Goal: Information Seeking & Learning: Learn about a topic

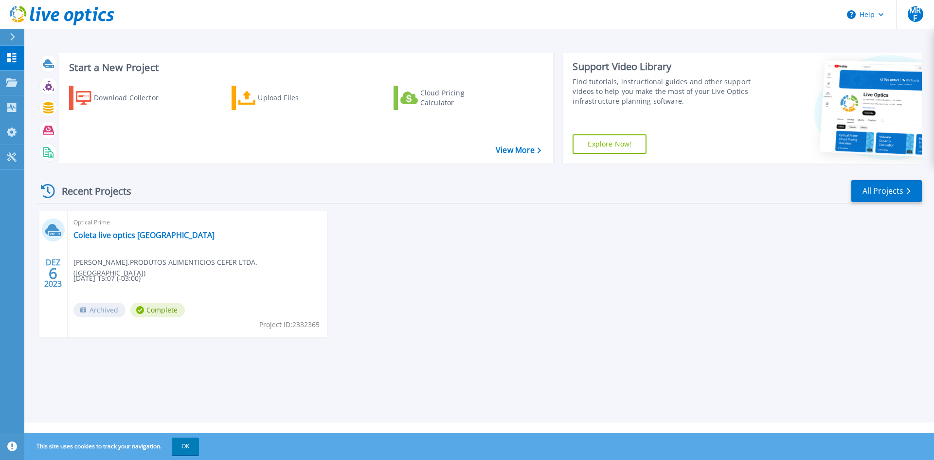
click at [161, 261] on span "Maycon Ferreira , PRODUTOS ALIMENTICIOS CEFER LTDA. (SANTA MASSA)" at bounding box center [200, 267] width 254 height 21
click at [126, 232] on link "[PERSON_NAME] live optics [GEOGRAPHIC_DATA]" at bounding box center [143, 235] width 141 height 10
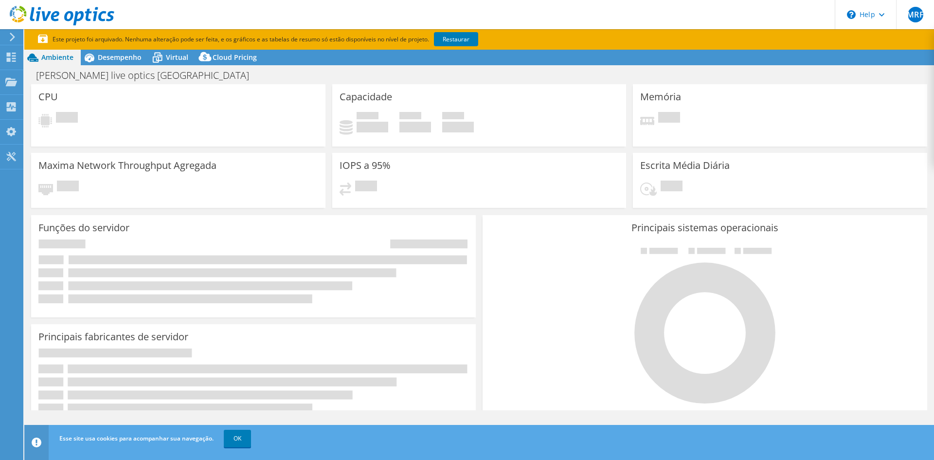
select select "USD"
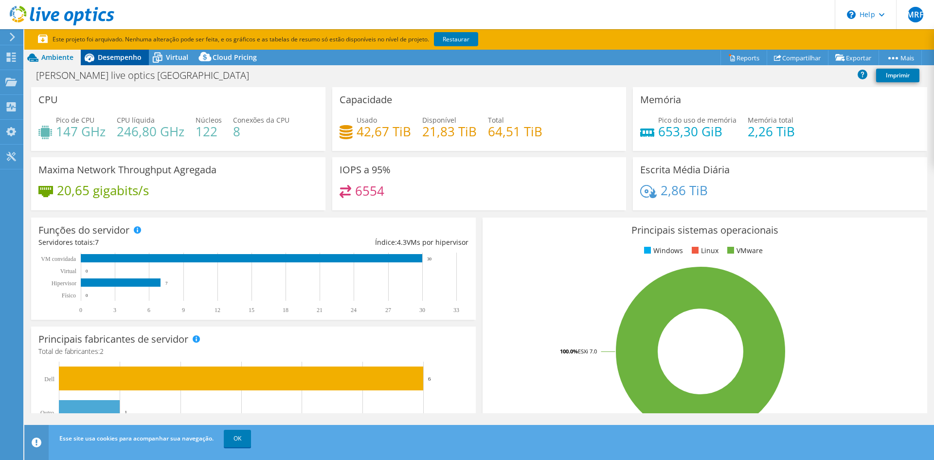
click at [109, 54] on span "Desempenho" at bounding box center [120, 57] width 44 height 9
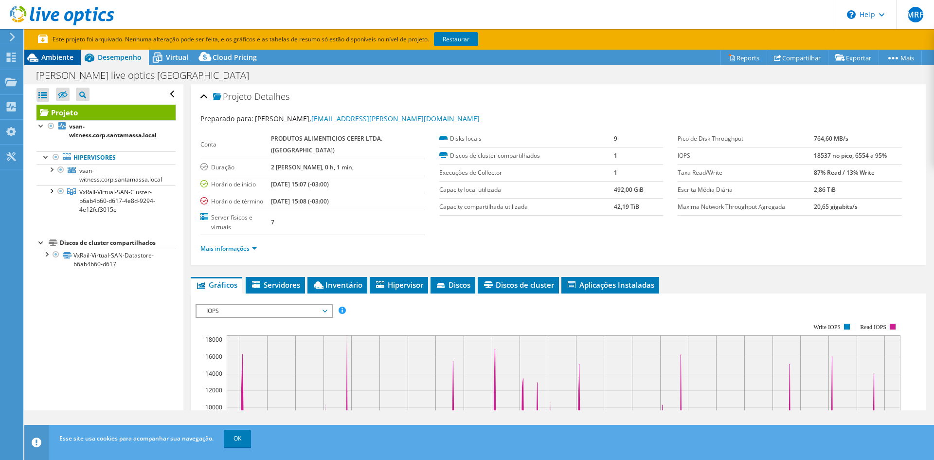
click at [51, 57] on span "Ambiente" at bounding box center [57, 57] width 32 height 9
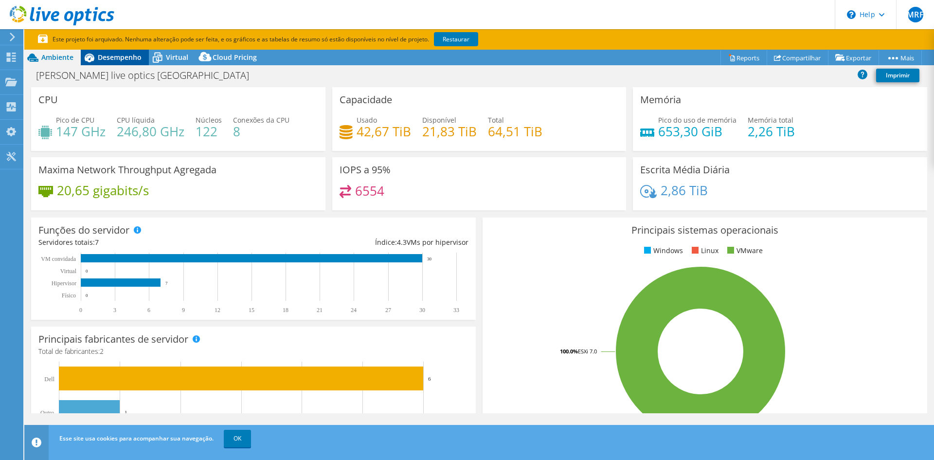
click at [118, 62] on div "Desempenho" at bounding box center [115, 58] width 68 height 16
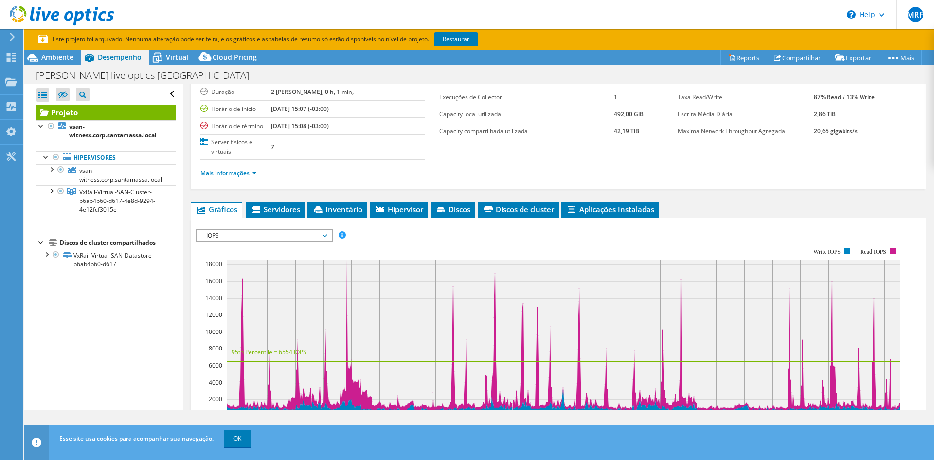
scroll to position [49, 0]
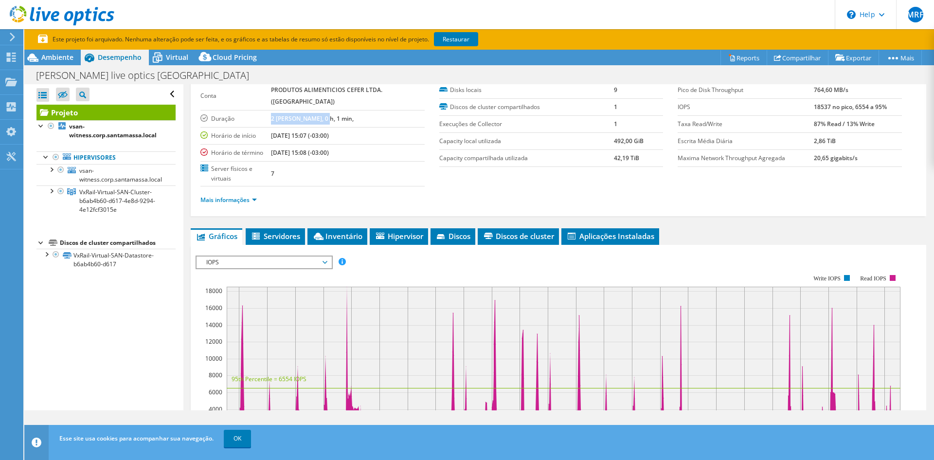
drag, startPoint x: 269, startPoint y: 117, endPoint x: 333, endPoint y: 121, distance: 63.9
click at [327, 121] on tr "Duração 2 dias, 0 h, 1 min," at bounding box center [312, 118] width 224 height 17
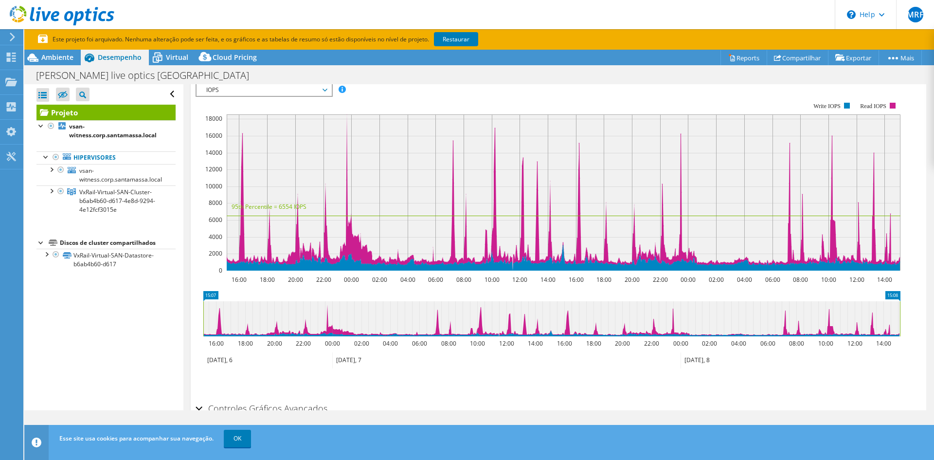
scroll to position [0, 0]
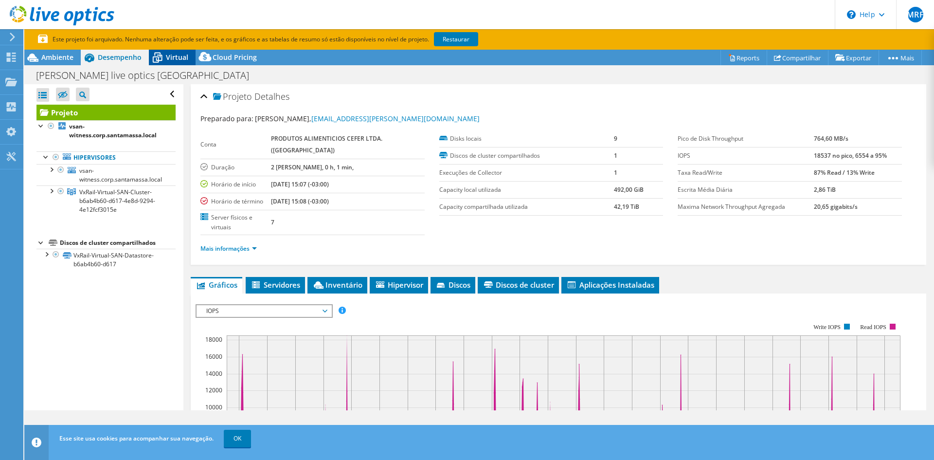
click at [176, 52] on div "Virtual" at bounding box center [172, 58] width 47 height 16
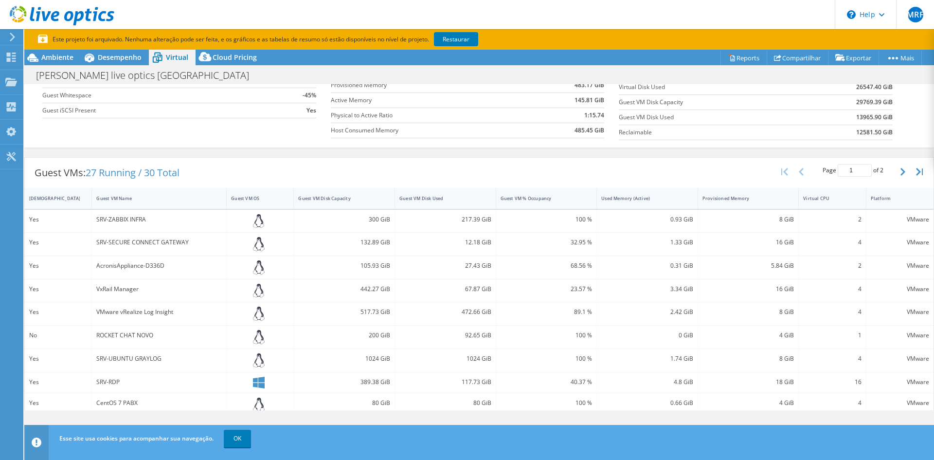
scroll to position [116, 0]
drag, startPoint x: 173, startPoint y: 267, endPoint x: 98, endPoint y: 267, distance: 75.4
click at [98, 267] on div "AcronisAppliance-D336D" at bounding box center [159, 268] width 126 height 11
drag, startPoint x: 144, startPoint y: 292, endPoint x: 91, endPoint y: 294, distance: 53.1
click at [91, 294] on div "Yes VxRail Manager 442.27 GiB 67.87 GiB 23.57 % 3.34 GiB 16 GiB 4 VMware" at bounding box center [479, 293] width 909 height 23
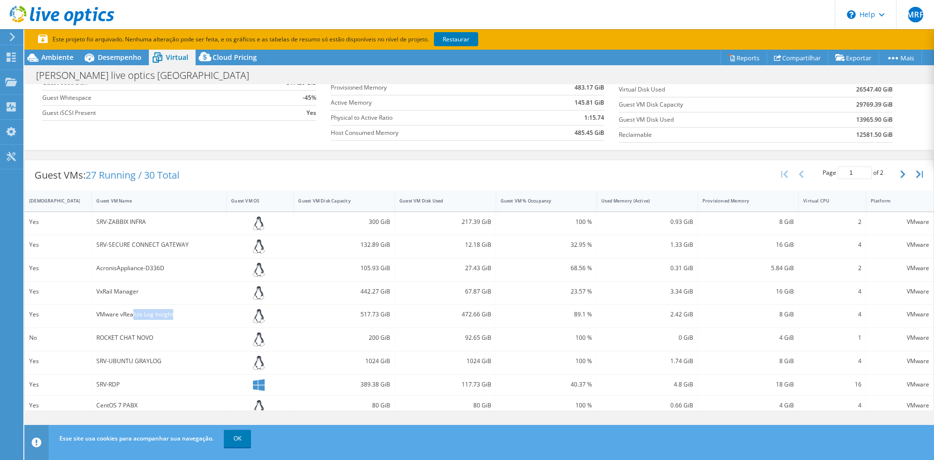
drag, startPoint x: 170, startPoint y: 313, endPoint x: 139, endPoint y: 320, distance: 31.9
click at [132, 313] on div "VMware vRealize Log Insight" at bounding box center [159, 314] width 126 height 11
drag, startPoint x: 155, startPoint y: 332, endPoint x: 142, endPoint y: 333, distance: 13.1
click at [142, 333] on div "ROCKET CHAT NOVO" at bounding box center [159, 337] width 126 height 11
drag, startPoint x: 168, startPoint y: 362, endPoint x: 125, endPoint y: 365, distance: 43.0
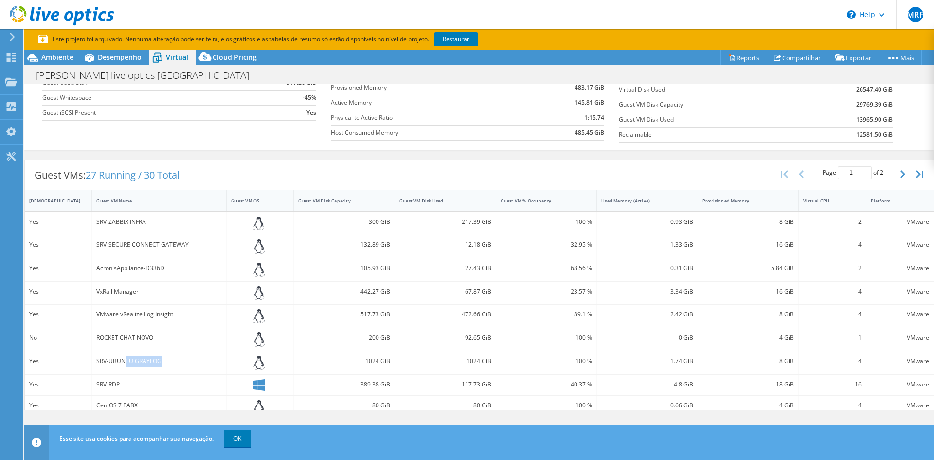
click at [124, 361] on div "SRV-UBUNTU GRAYLOG" at bounding box center [159, 361] width 126 height 11
drag, startPoint x: 123, startPoint y: 382, endPoint x: 95, endPoint y: 383, distance: 27.3
click at [96, 383] on div "SRV-RDP" at bounding box center [159, 384] width 126 height 11
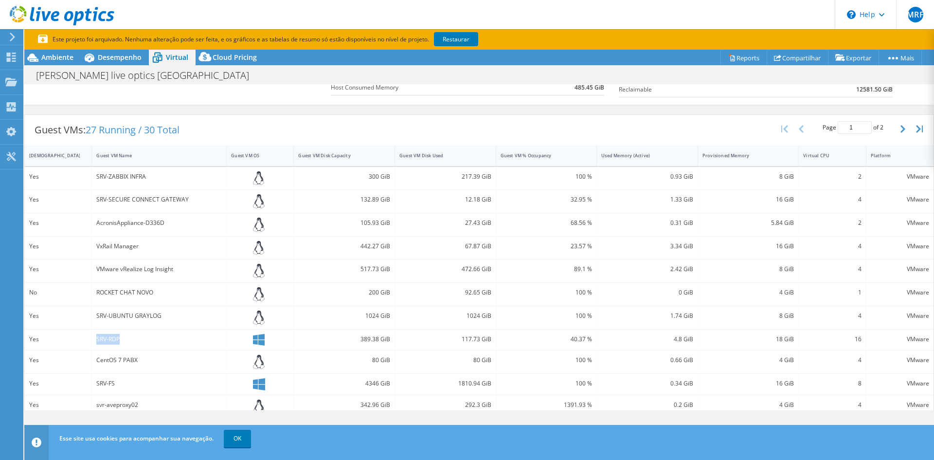
scroll to position [164, 0]
drag, startPoint x: 135, startPoint y: 353, endPoint x: 98, endPoint y: 353, distance: 36.5
click at [98, 353] on div "CentOS 7 PABX" at bounding box center [159, 356] width 126 height 11
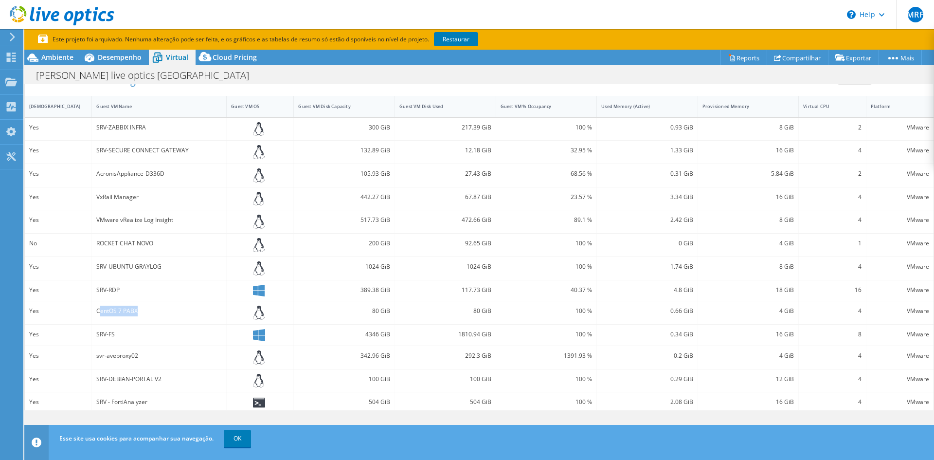
scroll to position [213, 0]
drag, startPoint x: 118, startPoint y: 331, endPoint x: 102, endPoint y: 332, distance: 16.6
click at [102, 332] on div "SRV-FS" at bounding box center [159, 331] width 126 height 11
drag, startPoint x: 140, startPoint y: 358, endPoint x: 113, endPoint y: 359, distance: 26.8
click at [111, 358] on div "svr-aveproxy02" at bounding box center [159, 352] width 126 height 11
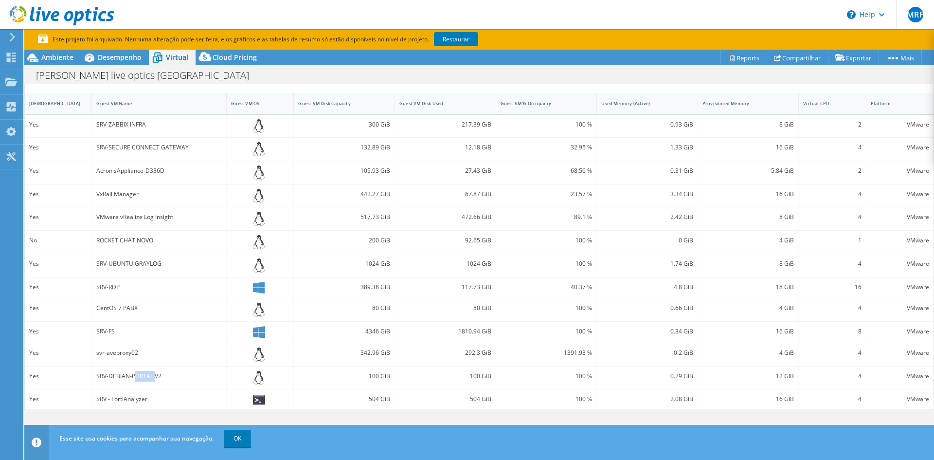
drag, startPoint x: 154, startPoint y: 381, endPoint x: 134, endPoint y: 382, distance: 20.0
click at [135, 381] on div "SRV-DEBIAN-PORTAL V2" at bounding box center [159, 376] width 126 height 11
drag, startPoint x: 151, startPoint y: 401, endPoint x: 94, endPoint y: 397, distance: 57.6
click at [94, 397] on div "SRV - FortiAnalyzer" at bounding box center [159, 398] width 135 height 19
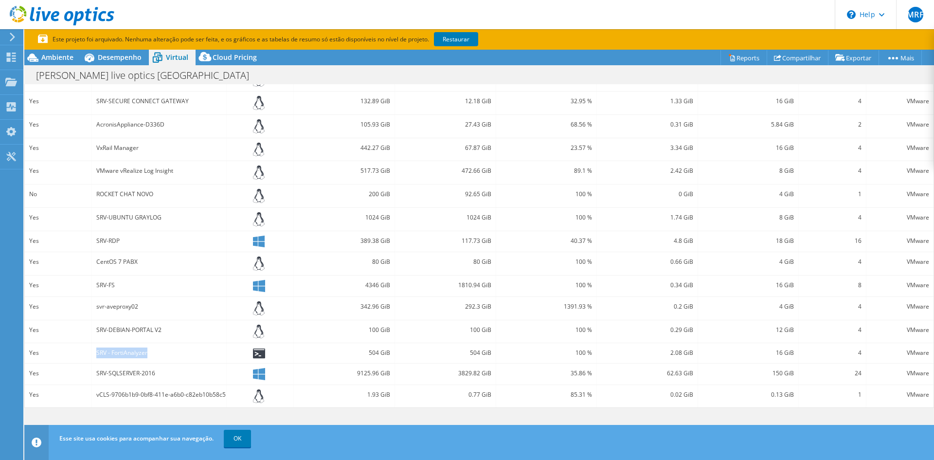
scroll to position [262, 0]
drag, startPoint x: 157, startPoint y: 372, endPoint x: 117, endPoint y: 364, distance: 40.7
click at [113, 373] on div "SRV-SQLSERVER-2016" at bounding box center [159, 370] width 126 height 11
click at [244, 438] on link "OK" at bounding box center [237, 439] width 27 height 18
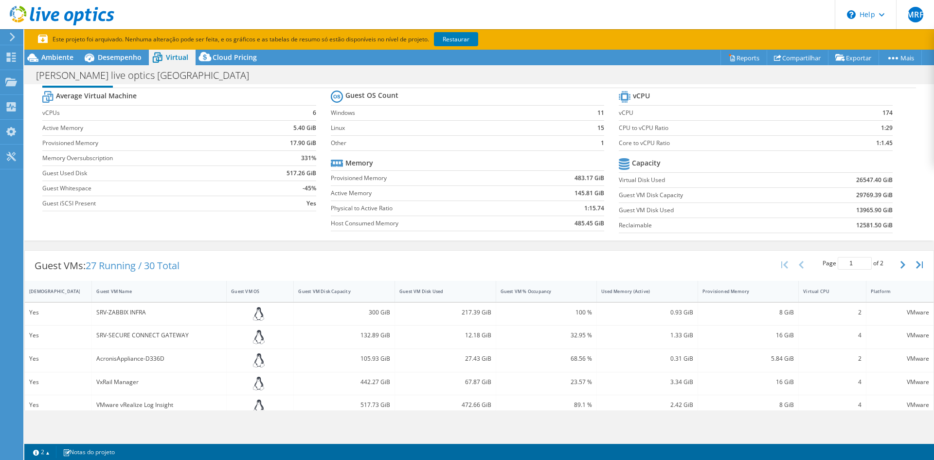
scroll to position [18, 0]
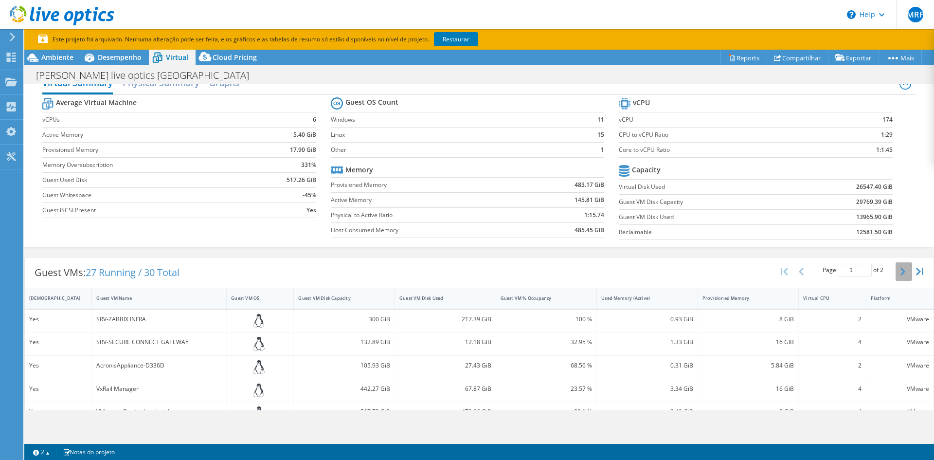
click at [897, 276] on button "button" at bounding box center [904, 271] width 17 height 18
type input "2"
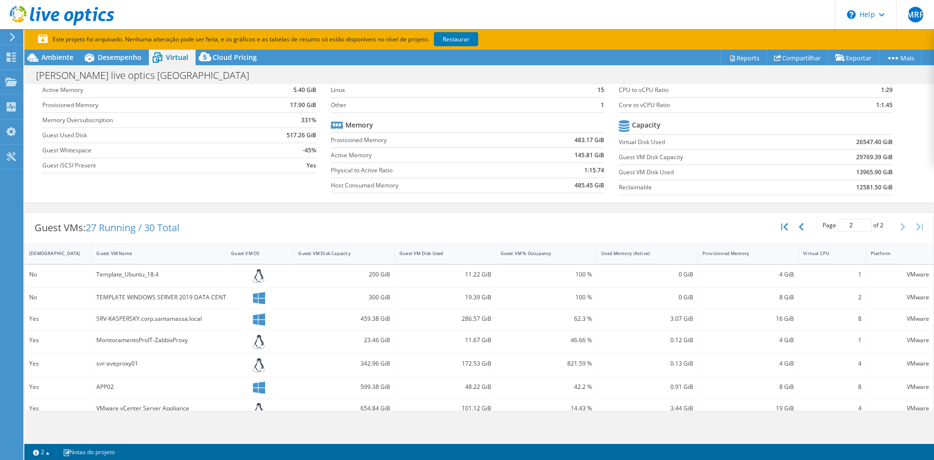
scroll to position [67, 0]
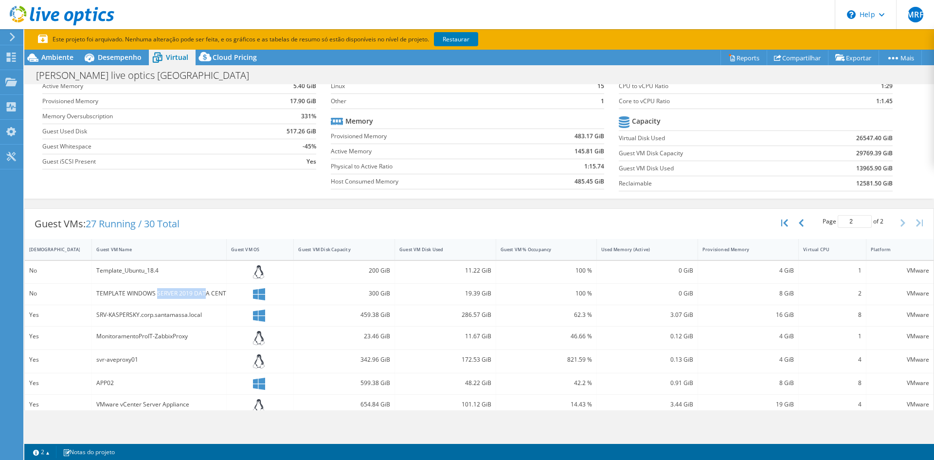
drag, startPoint x: 202, startPoint y: 300, endPoint x: 156, endPoint y: 301, distance: 46.3
click at [156, 301] on div "TEMPLATE WINDOWS SERVER 2019 DATA CENTER" at bounding box center [159, 294] width 135 height 21
drag, startPoint x: 155, startPoint y: 315, endPoint x: 139, endPoint y: 316, distance: 16.1
click at [139, 316] on div "SRV-KASPERSKY.corp.santamassa.local" at bounding box center [159, 315] width 126 height 11
drag, startPoint x: 154, startPoint y: 336, endPoint x: 116, endPoint y: 336, distance: 38.0
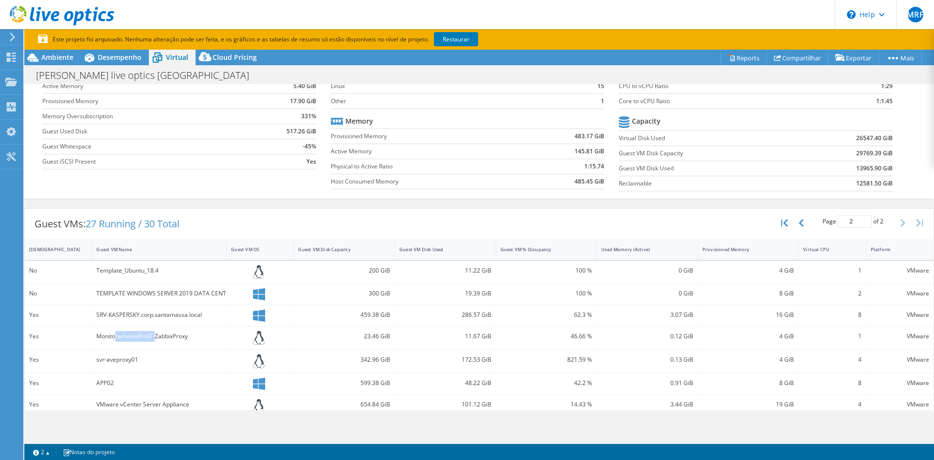
click at [116, 336] on div "MonitoramentoProIT-ZabbixProxy" at bounding box center [159, 336] width 126 height 11
drag, startPoint x: 181, startPoint y: 336, endPoint x: 132, endPoint y: 333, distance: 48.8
click at [132, 333] on div "MonitoramentoProIT-ZabbixProxy" at bounding box center [159, 336] width 126 height 11
drag, startPoint x: 133, startPoint y: 361, endPoint x: 111, endPoint y: 362, distance: 21.9
click at [111, 362] on div "svr-aveproxy01" at bounding box center [159, 359] width 126 height 11
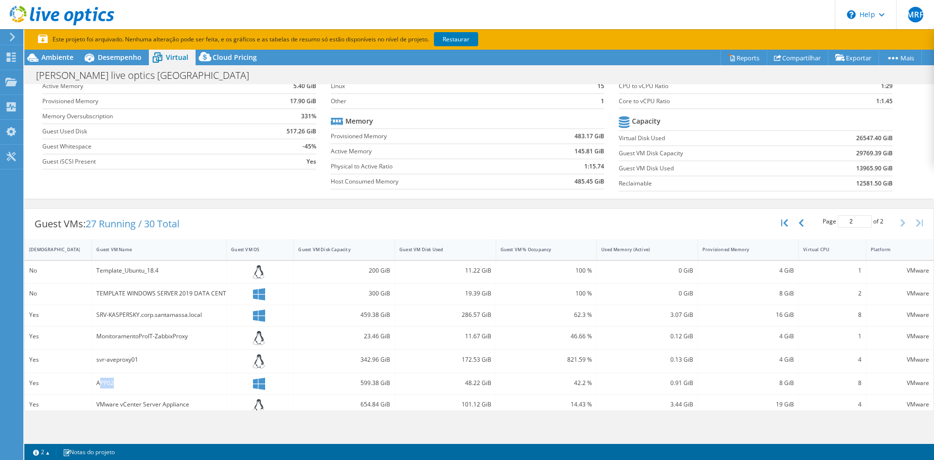
drag, startPoint x: 111, startPoint y: 383, endPoint x: 99, endPoint y: 383, distance: 12.2
click at [99, 383] on div "APP02" at bounding box center [159, 383] width 126 height 11
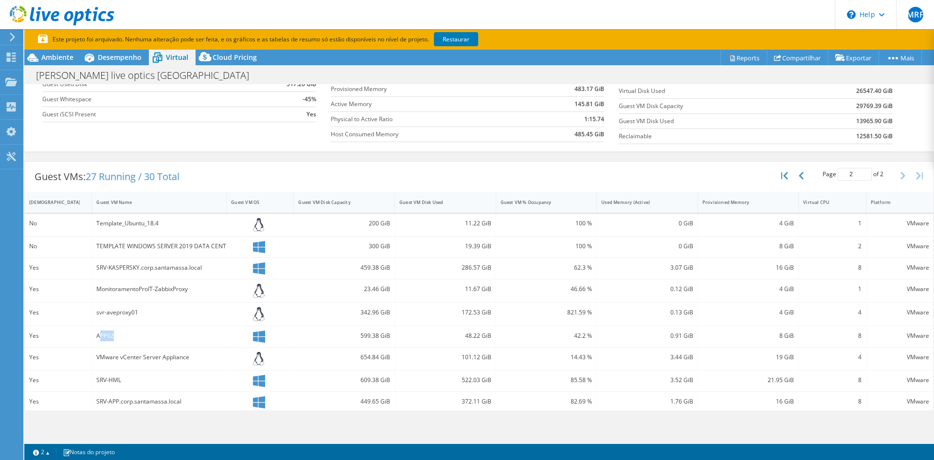
scroll to position [116, 0]
drag, startPoint x: 159, startPoint y: 358, endPoint x: 133, endPoint y: 356, distance: 26.4
click at [133, 356] on div "VMware vCenter Server Appliance" at bounding box center [159, 355] width 126 height 11
drag, startPoint x: 120, startPoint y: 379, endPoint x: 109, endPoint y: 379, distance: 11.2
click at [109, 379] on div "SRV-HML" at bounding box center [159, 378] width 126 height 11
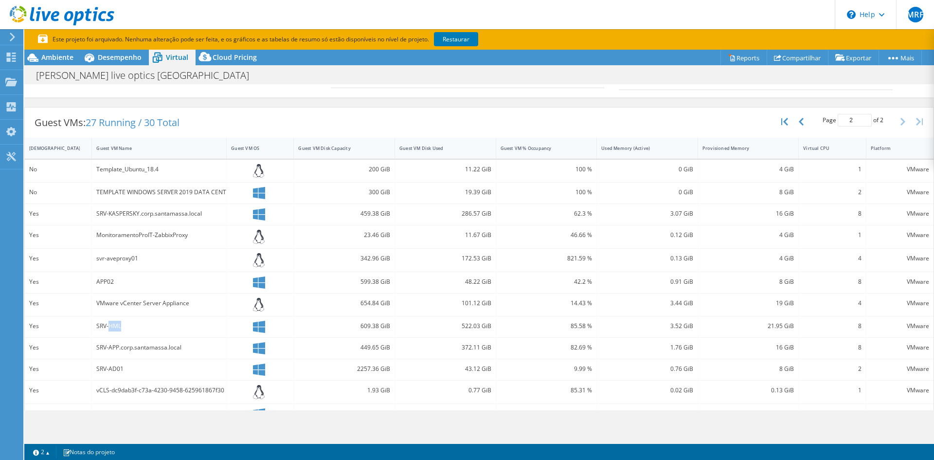
scroll to position [213, 0]
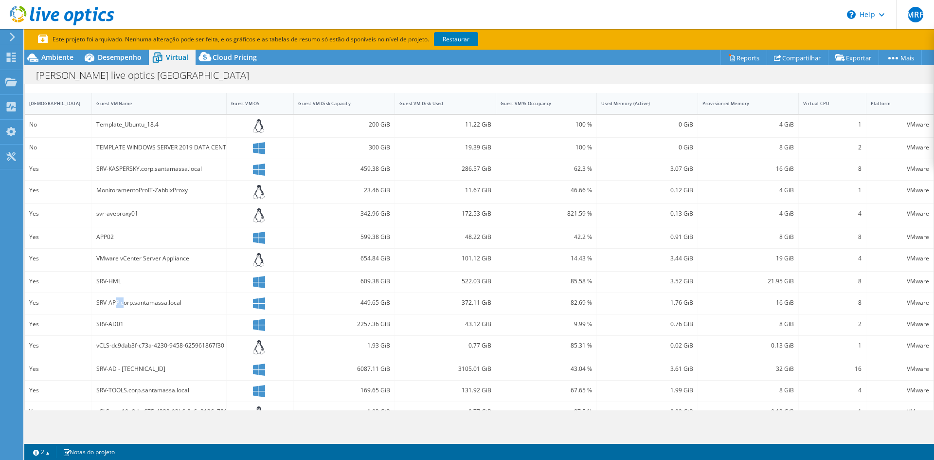
drag, startPoint x: 125, startPoint y: 302, endPoint x: 112, endPoint y: 303, distance: 12.2
click at [113, 303] on div "SRV-APP.corp.santamassa.local" at bounding box center [159, 302] width 126 height 11
drag, startPoint x: 118, startPoint y: 325, endPoint x: 106, endPoint y: 325, distance: 12.2
click at [106, 325] on div "SRV-AD01" at bounding box center [159, 324] width 126 height 11
drag, startPoint x: 118, startPoint y: 348, endPoint x: 108, endPoint y: 347, distance: 10.7
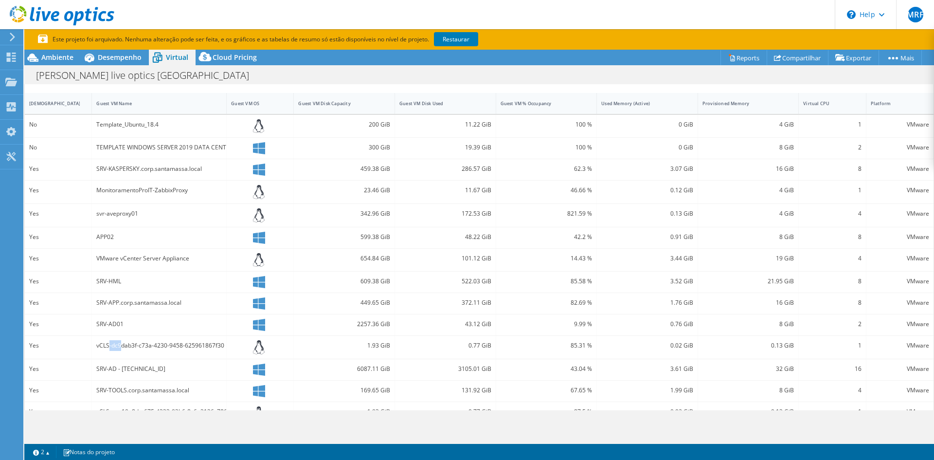
click at [108, 347] on div "vCLS-dc9dab3f-c73a-4230-9458-625961867f30" at bounding box center [159, 345] width 126 height 11
drag, startPoint x: 119, startPoint y: 368, endPoint x: 112, endPoint y: 368, distance: 7.3
click at [112, 368] on div "SRV-AD - 192.168.0.4" at bounding box center [159, 369] width 126 height 11
drag, startPoint x: 120, startPoint y: 390, endPoint x: 114, endPoint y: 389, distance: 5.9
click at [114, 389] on div "SRV-TOOLS.corp.santamassa.local" at bounding box center [159, 390] width 126 height 11
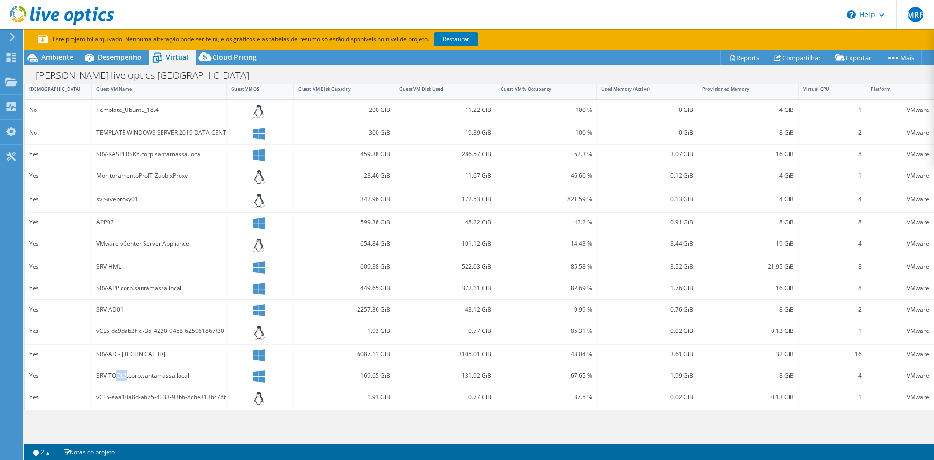
scroll to position [254, 0]
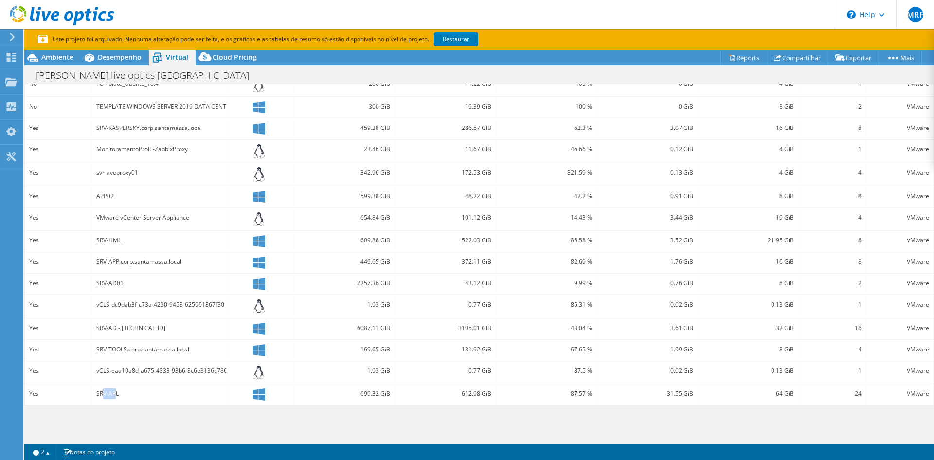
drag, startPoint x: 111, startPoint y: 396, endPoint x: 102, endPoint y: 395, distance: 9.8
click at [102, 395] on div "SRV-APL" at bounding box center [159, 393] width 126 height 11
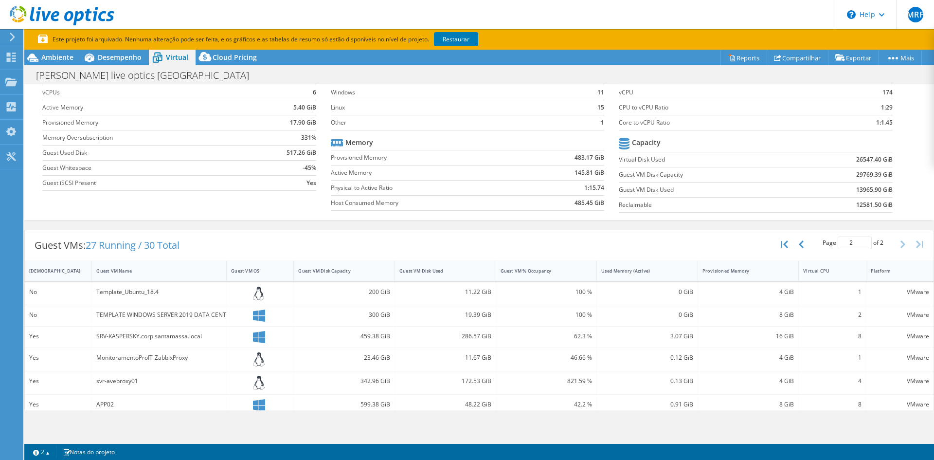
scroll to position [0, 0]
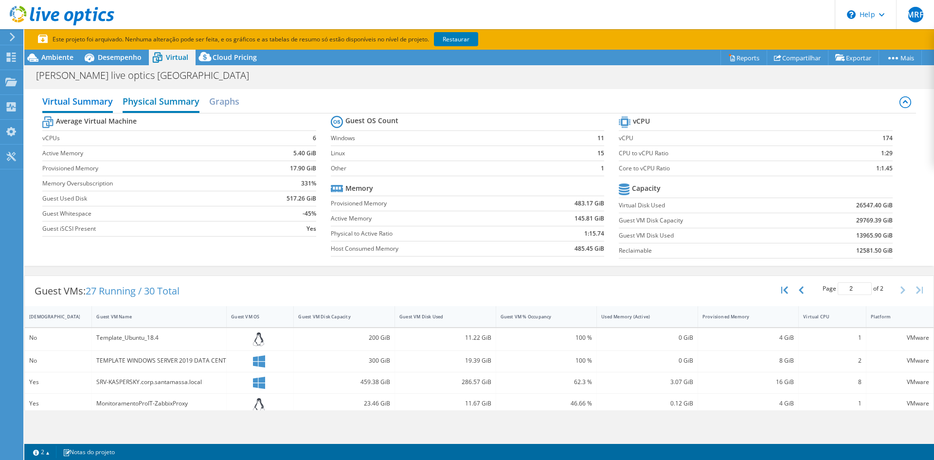
click at [166, 106] on h2 "Physical Summary" at bounding box center [161, 101] width 77 height 21
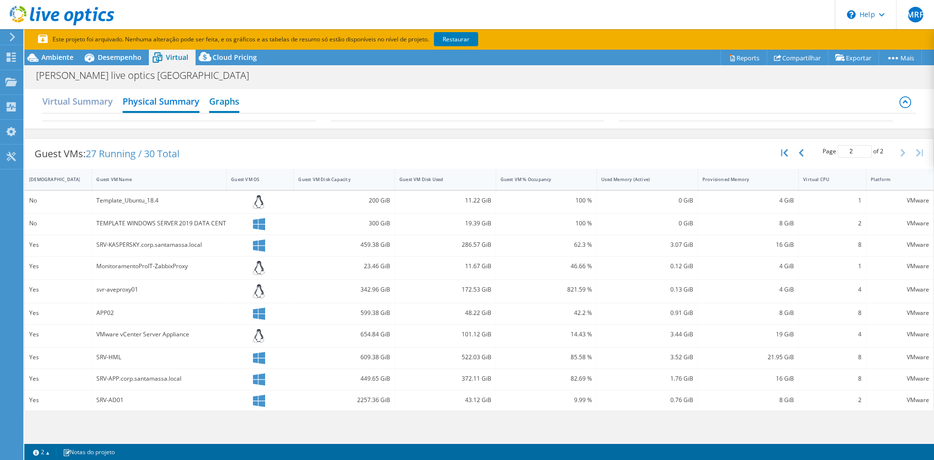
click at [223, 100] on h2 "Graphs" at bounding box center [224, 101] width 30 height 21
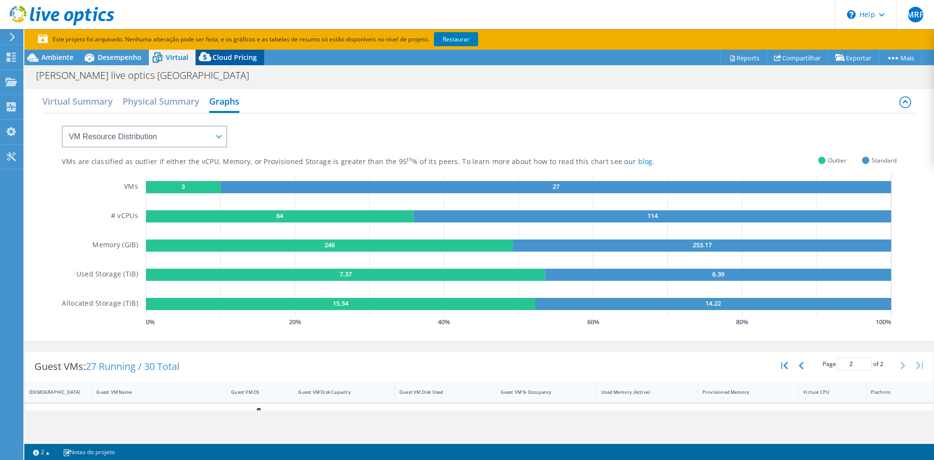
click at [214, 58] on icon at bounding box center [205, 58] width 19 height 19
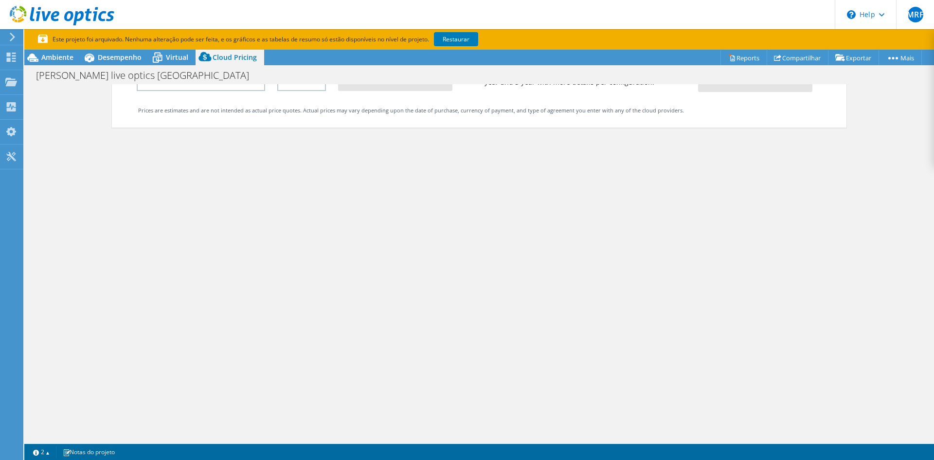
scroll to position [134, 0]
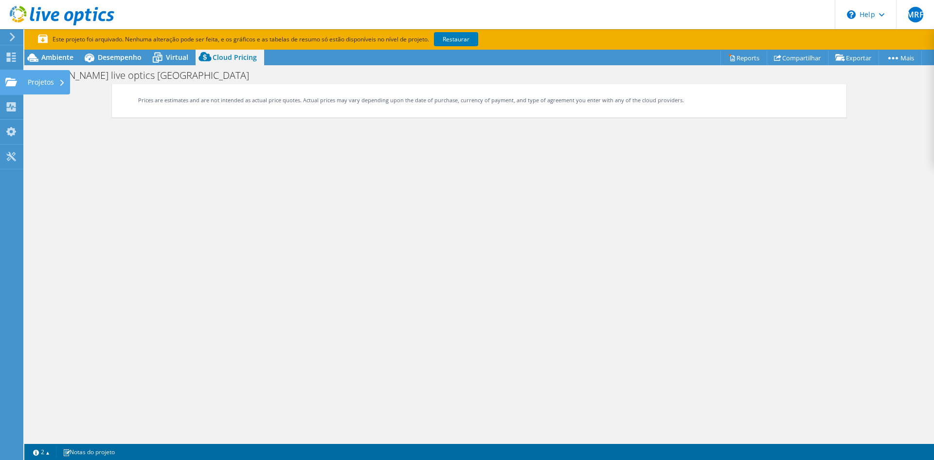
click at [59, 77] on div "Projetos" at bounding box center [46, 82] width 47 height 24
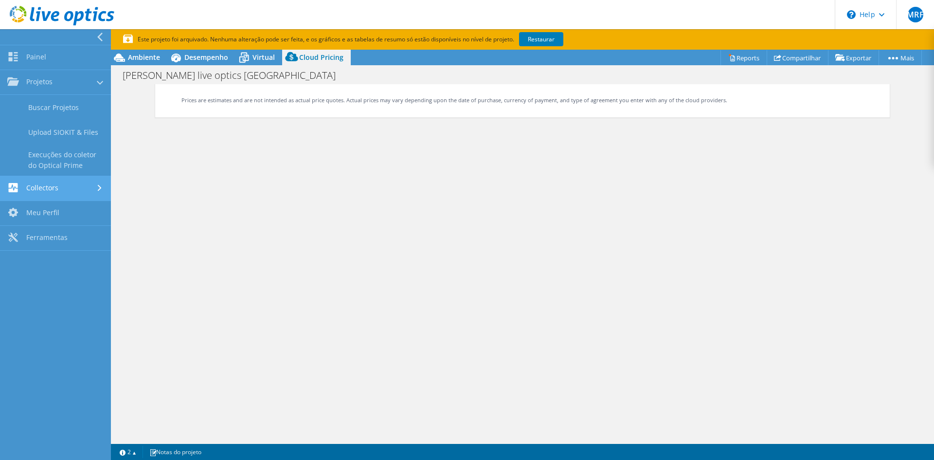
click at [65, 186] on link "Collectors" at bounding box center [55, 188] width 111 height 25
click at [63, 191] on link "Meu Perfil" at bounding box center [55, 188] width 111 height 25
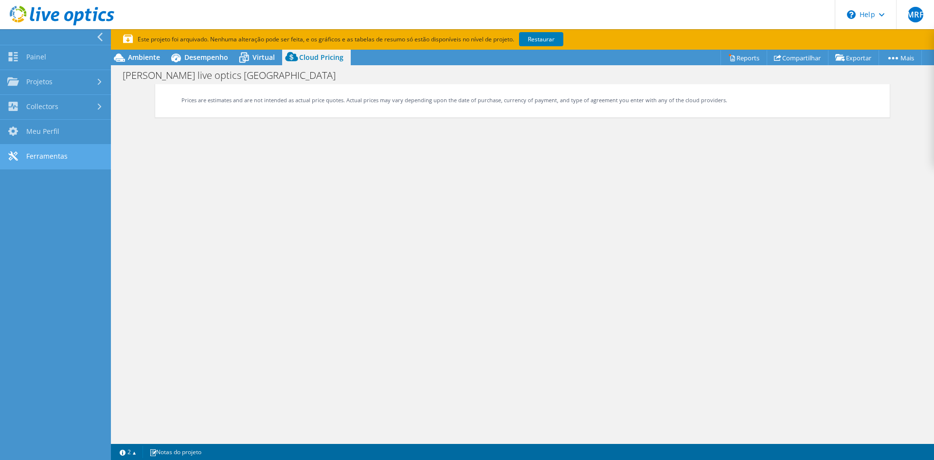
click at [54, 154] on link "Ferramentas" at bounding box center [55, 157] width 111 height 25
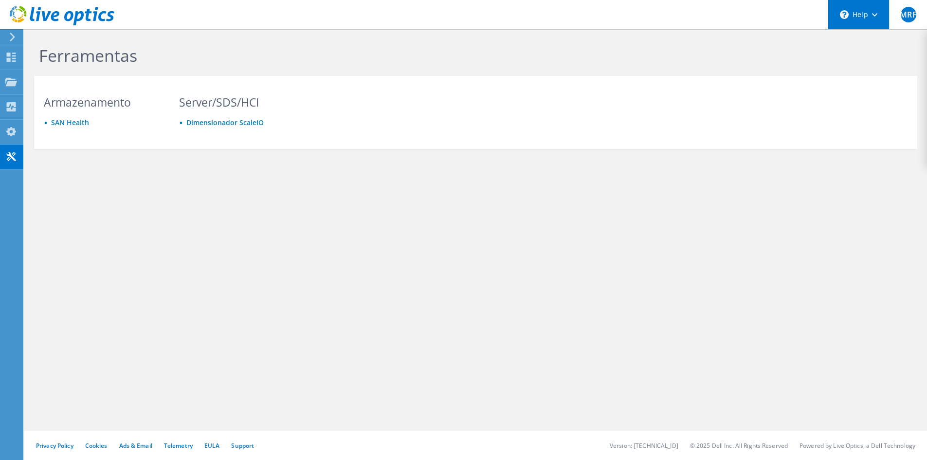
click at [878, 19] on div "\n Help" at bounding box center [858, 14] width 61 height 29
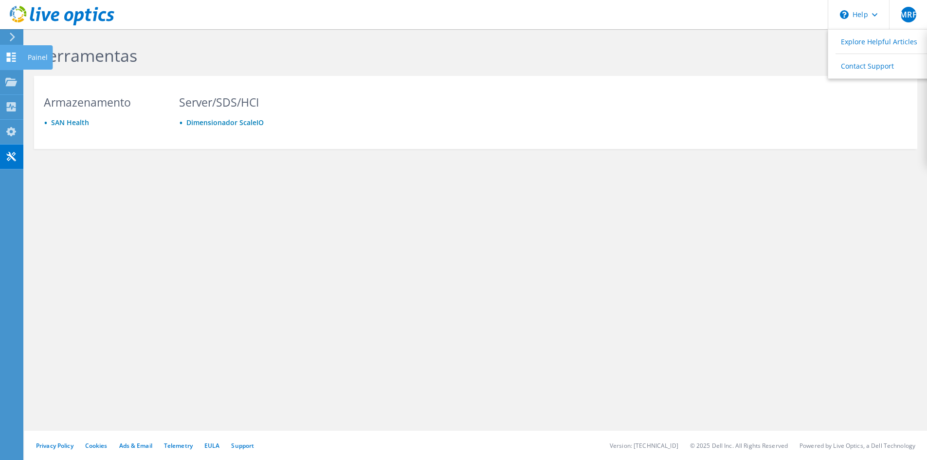
click at [29, 57] on div "Painel" at bounding box center [38, 57] width 30 height 24
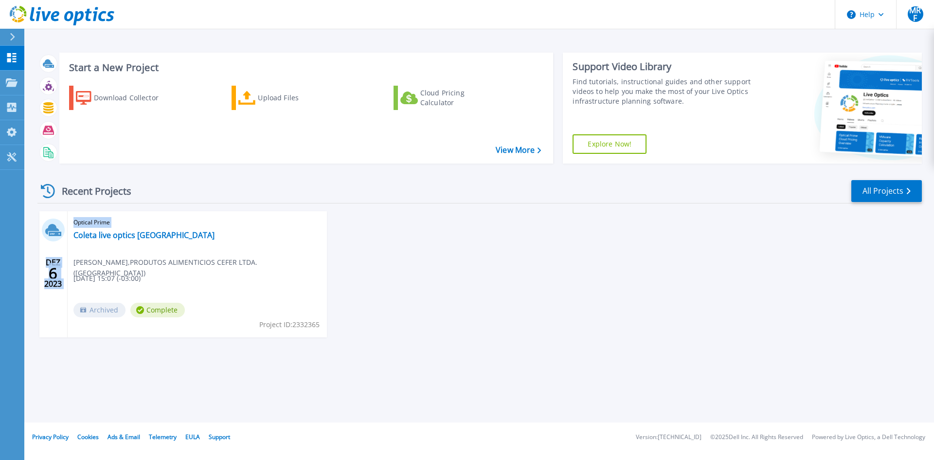
drag, startPoint x: 42, startPoint y: 263, endPoint x: 67, endPoint y: 281, distance: 31.1
click at [67, 281] on div "[DATE] Optical Prime Coleta live optics Santa Massa Maycon Ferreira , PRODUTOS …" at bounding box center [183, 274] width 288 height 126
click at [56, 269] on span "6" at bounding box center [53, 273] width 9 height 8
click at [55, 269] on span "6" at bounding box center [53, 273] width 9 height 8
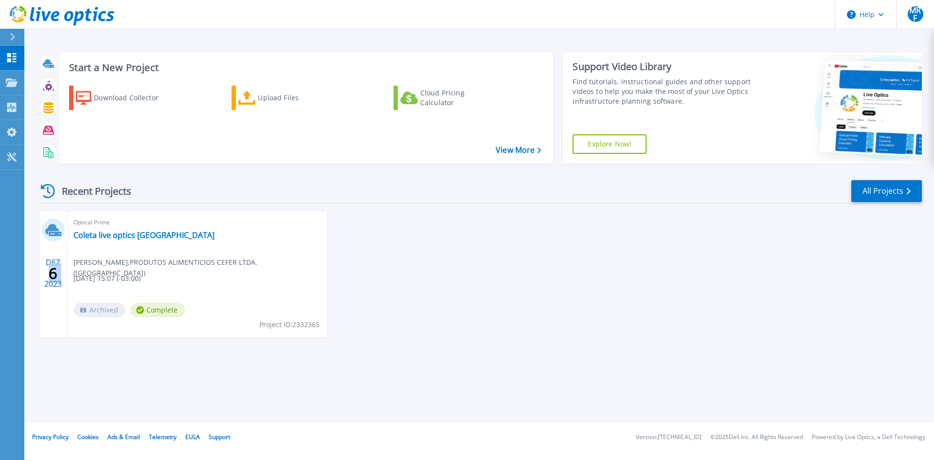
click at [55, 269] on span "6" at bounding box center [53, 273] width 9 height 8
click at [55, 262] on div "[DATE]" at bounding box center [53, 273] width 18 height 36
click at [53, 284] on div "[DATE]" at bounding box center [53, 273] width 18 height 36
click at [53, 284] on div "DEZ 6 2023" at bounding box center [53, 273] width 18 height 36
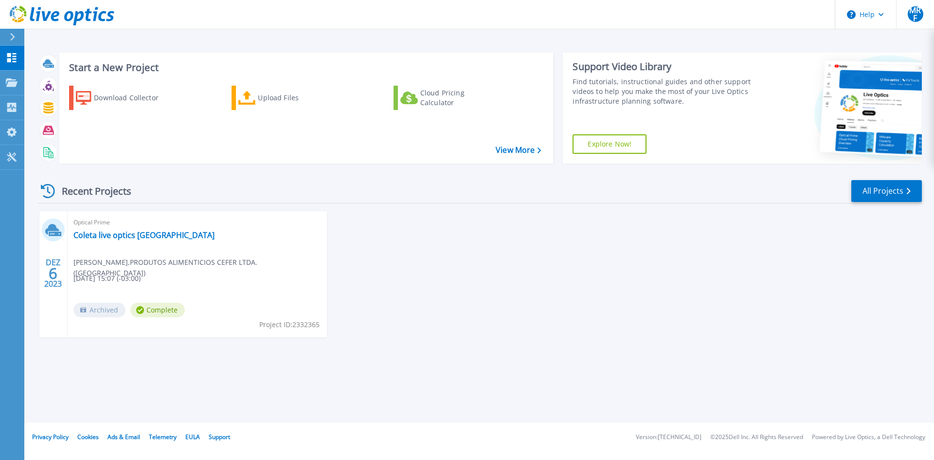
click at [268, 316] on div "Optical Prime Coleta live optics Santa Massa Maycon Ferreira , PRODUTOS ALIMENT…" at bounding box center [197, 274] width 259 height 126
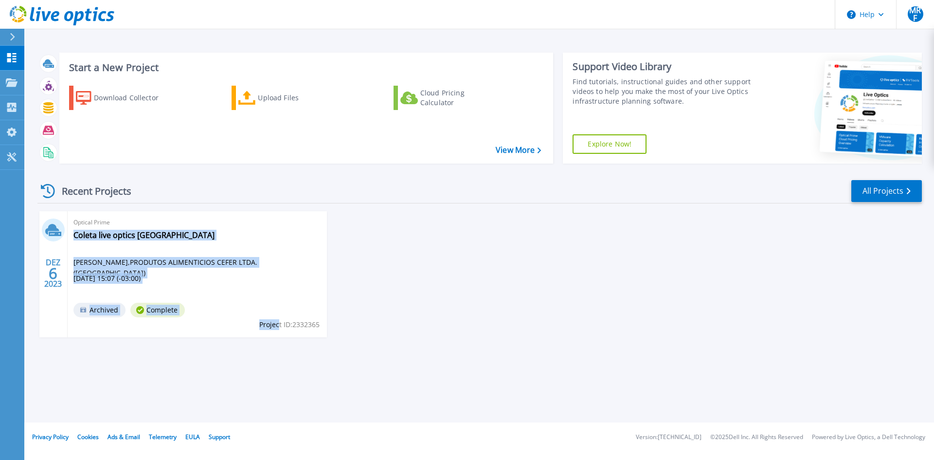
drag, startPoint x: 277, startPoint y: 321, endPoint x: 341, endPoint y: 330, distance: 63.9
click at [341, 333] on div "DEZ 6 2023 Optical Prime Coleta live optics Santa Massa Maycon Ferreira , PRODU…" at bounding box center [476, 284] width 892 height 146
click at [340, 326] on div "DEZ 6 2023 Optical Prime Coleta live optics Santa Massa Maycon Ferreira , PRODU…" at bounding box center [476, 284] width 892 height 146
